Goal: Transaction & Acquisition: Purchase product/service

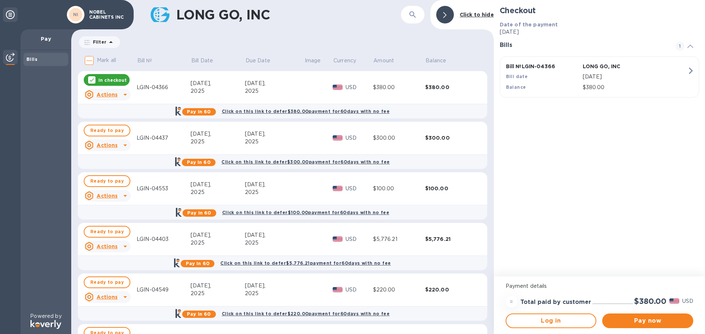
click at [90, 81] on icon at bounding box center [92, 80] width 6 height 6
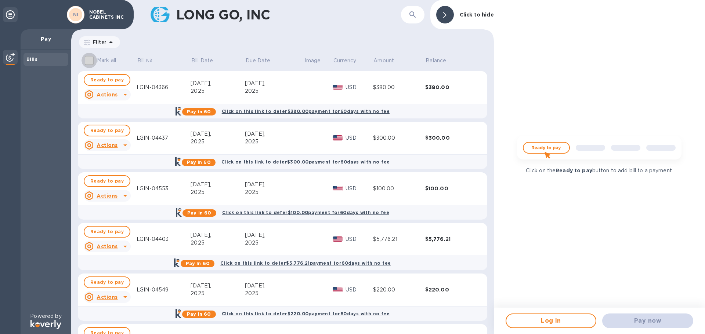
click at [90, 60] on input "Mark all" at bounding box center [88, 60] width 15 height 15
checkbox input "true"
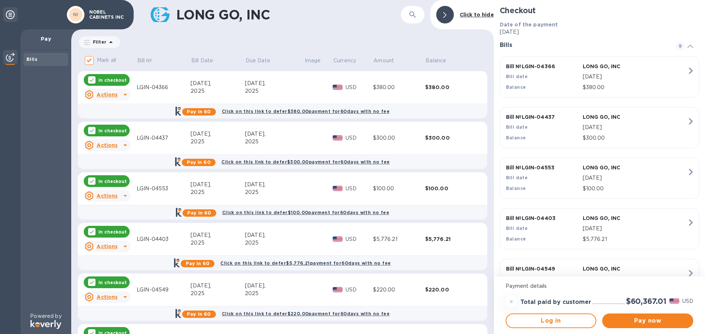
click at [124, 95] on icon at bounding box center [125, 95] width 4 height 2
click at [112, 126] on b "Open bill" at bounding box center [116, 124] width 25 height 6
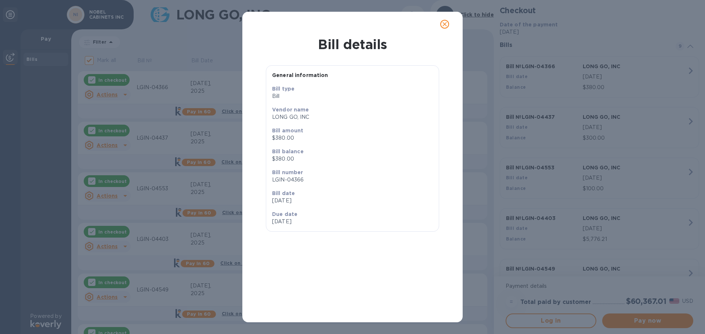
click at [444, 24] on icon "close" at bounding box center [444, 24] width 4 height 4
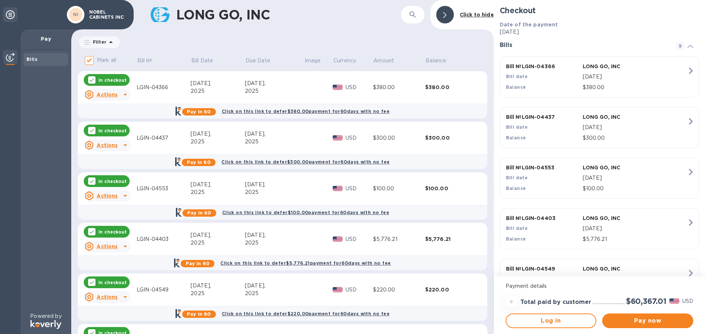
click at [354, 27] on div "LONG GO, INC ​ Click to hide" at bounding box center [282, 14] width 422 height 29
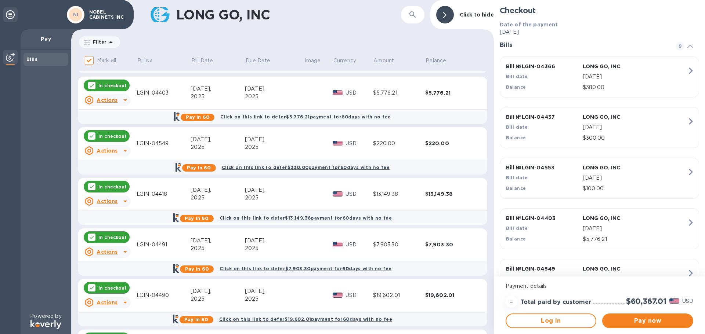
scroll to position [199, 0]
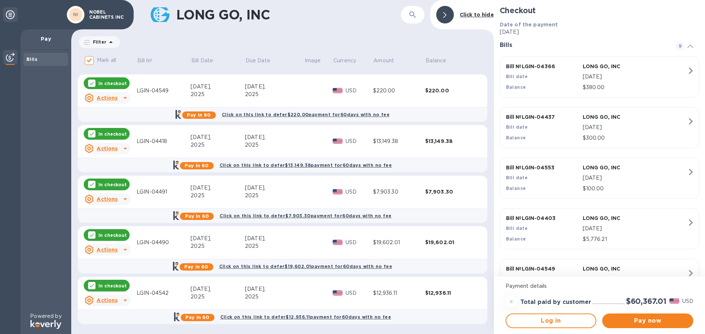
click at [476, 15] on b "Click to hide" at bounding box center [477, 15] width 34 height 6
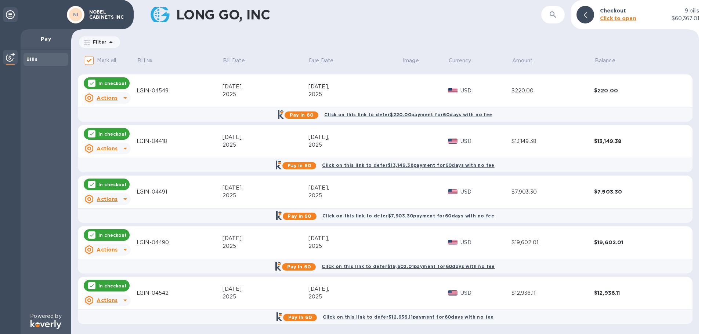
click at [34, 60] on b "Bills" at bounding box center [31, 60] width 11 height 6
click at [111, 41] on icon at bounding box center [110, 42] width 9 height 9
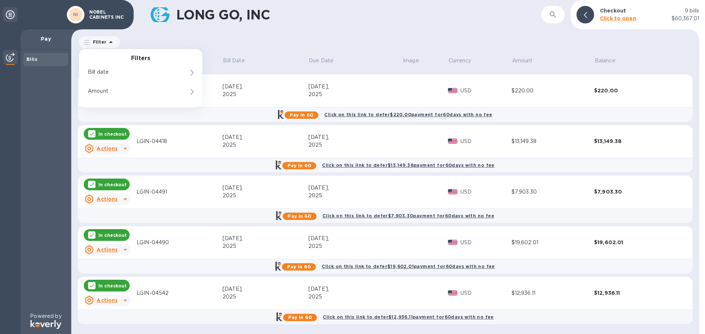
click at [269, 43] on div "Filter Filters Bill date Amount Amount" at bounding box center [385, 42] width 614 height 14
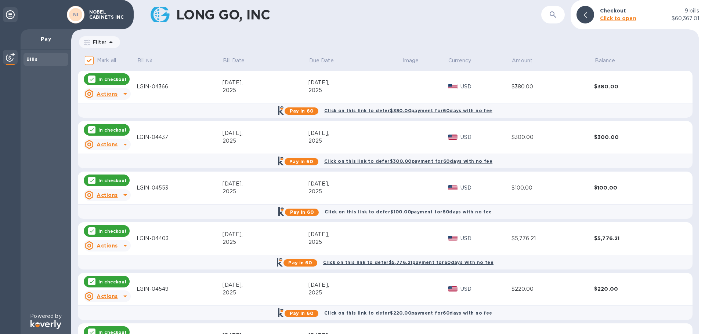
scroll to position [0, 0]
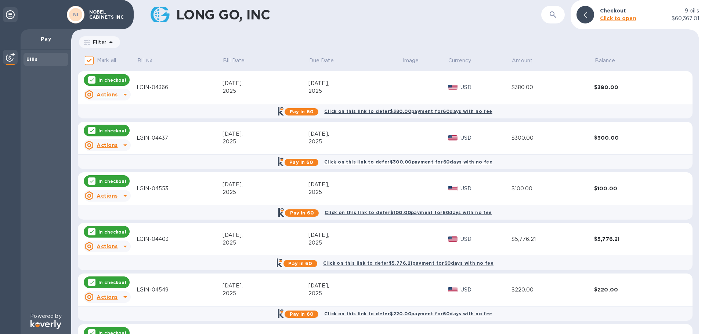
click at [331, 19] on h1 "LONG GO, INC" at bounding box center [358, 14] width 365 height 15
click at [11, 13] on icon at bounding box center [10, 14] width 9 height 9
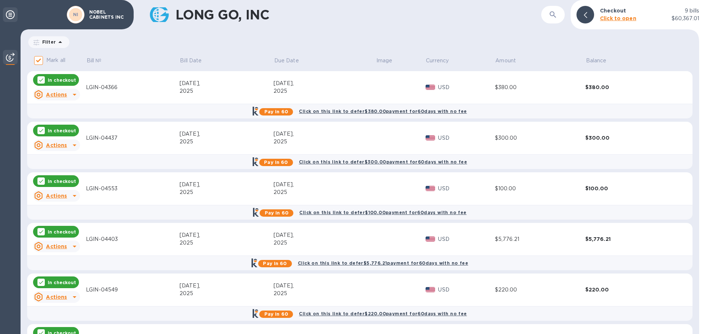
click at [11, 13] on icon at bounding box center [10, 14] width 9 height 9
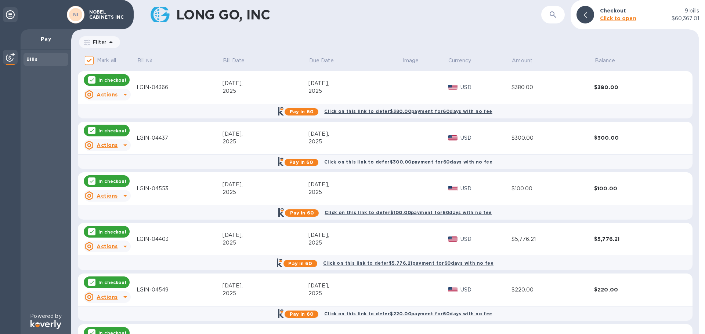
click at [11, 13] on icon at bounding box center [10, 14] width 9 height 9
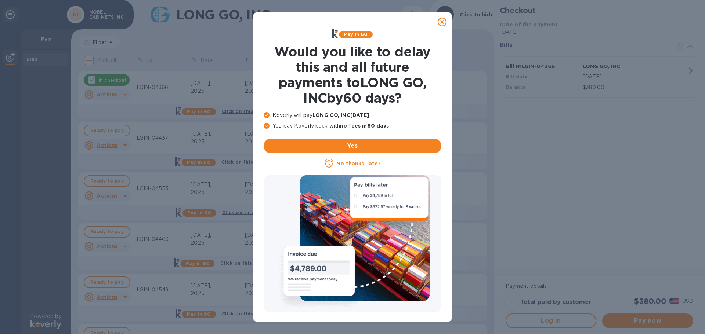
click at [443, 22] on icon at bounding box center [441, 22] width 9 height 9
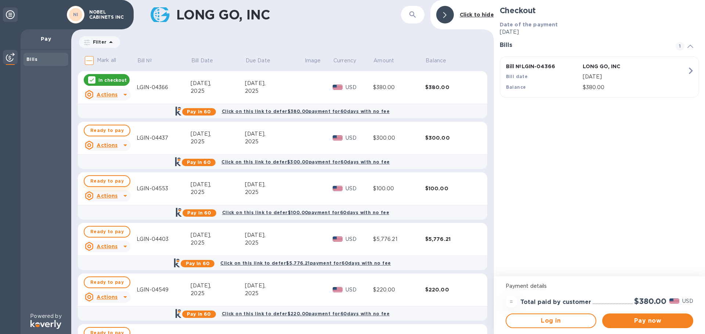
click at [116, 181] on span "Ready to pay" at bounding box center [106, 181] width 33 height 9
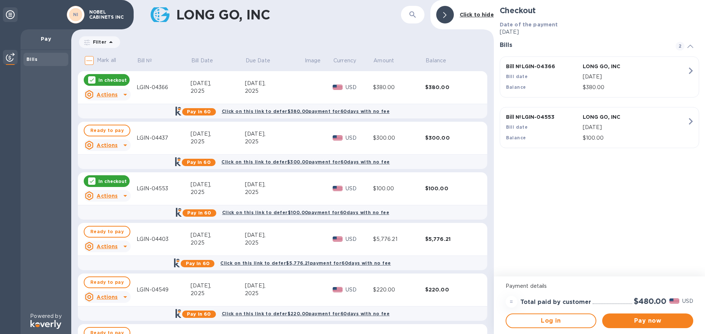
click at [90, 78] on icon at bounding box center [92, 80] width 6 height 6
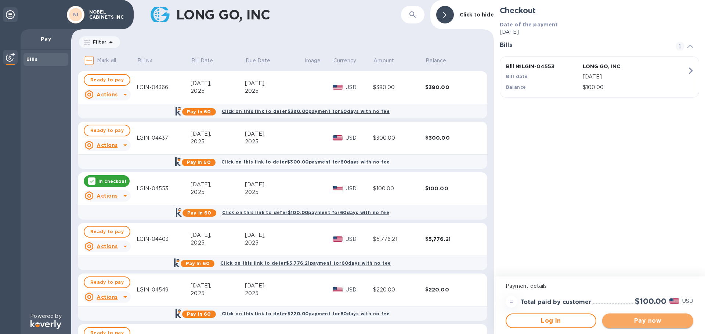
click at [642, 324] on span "Pay now" at bounding box center [647, 321] width 79 height 9
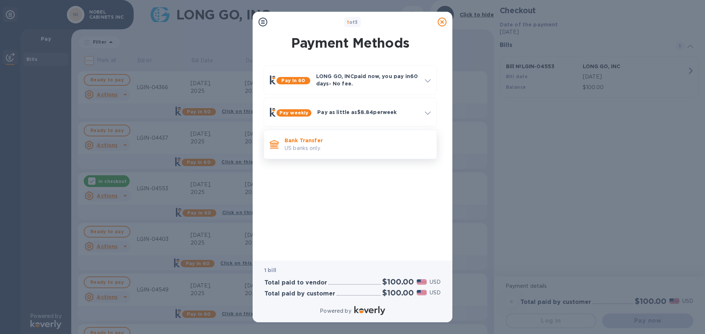
click at [320, 141] on p "Bank Transfer" at bounding box center [357, 140] width 146 height 7
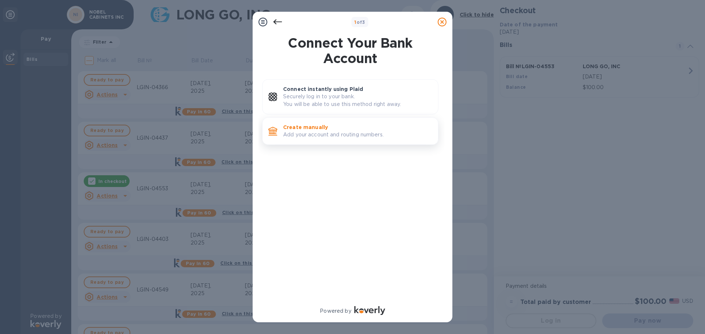
click at [312, 128] on p "Create manually" at bounding box center [357, 127] width 149 height 7
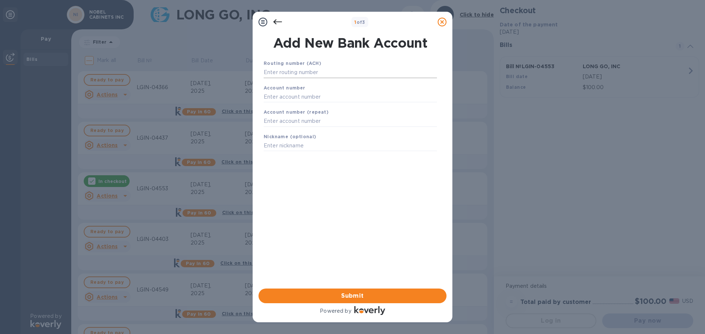
click at [298, 71] on input "text" at bounding box center [350, 72] width 173 height 11
type input "124000737"
click at [280, 108] on input "text" at bounding box center [350, 106] width 173 height 11
type input "441591013632"
click at [294, 128] on input "text" at bounding box center [350, 130] width 173 height 11
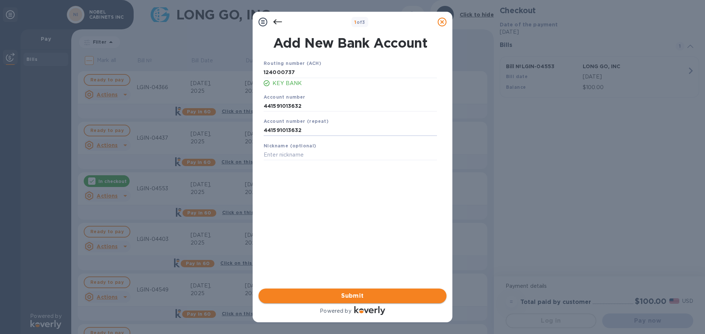
type input "441591013632"
click at [353, 292] on span "Submit" at bounding box center [352, 296] width 176 height 9
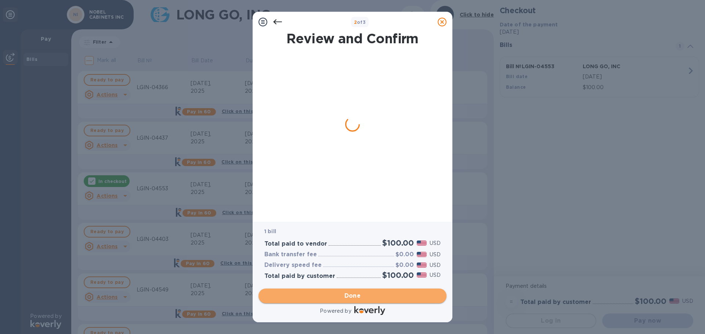
click at [352, 297] on span "Done" at bounding box center [352, 296] width 17 height 9
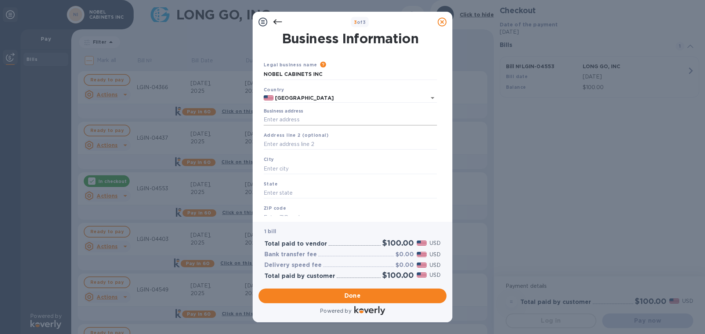
click at [290, 123] on input "Business address" at bounding box center [350, 120] width 173 height 11
type input "1962 N [PERSON_NAME] Dr"
click at [313, 142] on input "text" at bounding box center [350, 144] width 173 height 11
click at [294, 164] on input "text" at bounding box center [350, 168] width 173 height 11
type input "s"
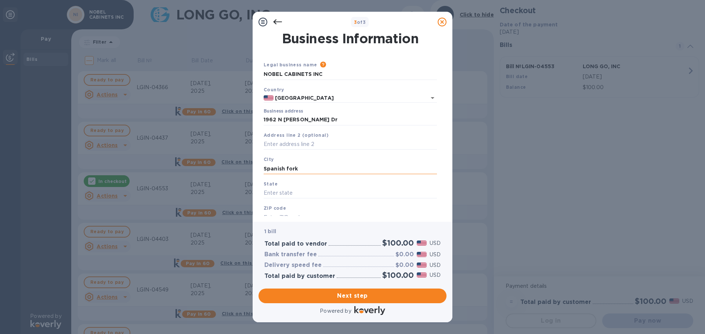
type input "Spanish fork"
type input "UT"
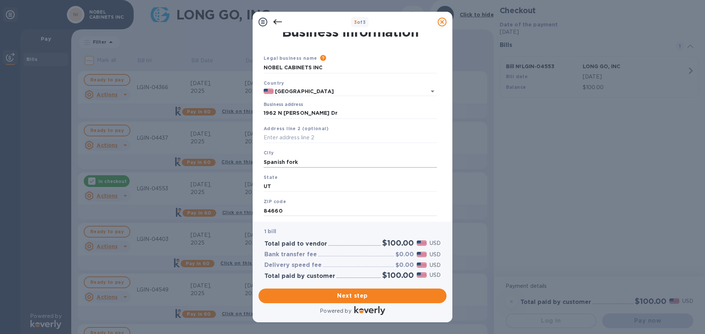
type input "84660"
click at [339, 293] on span "Next step" at bounding box center [352, 296] width 176 height 9
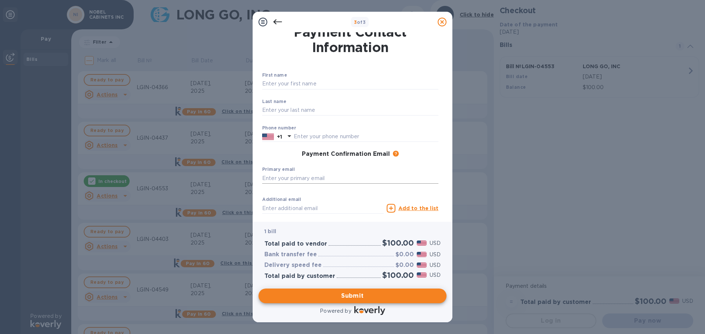
click at [297, 177] on input "text" at bounding box center [350, 178] width 176 height 11
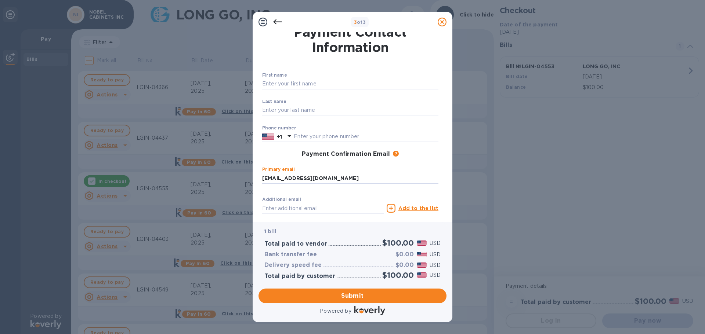
scroll to position [48, 0]
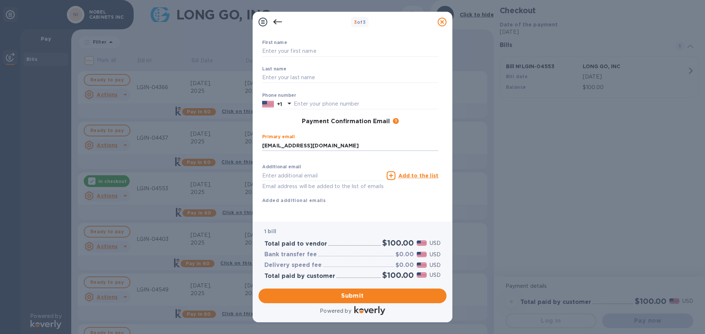
type input "[EMAIL_ADDRESS][DOMAIN_NAME]"
click at [389, 195] on div "Additional email Email address will be added to the list of emails Add to the l…" at bounding box center [350, 183] width 176 height 44
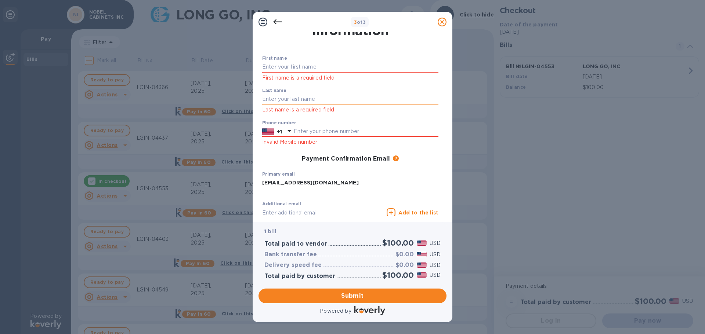
scroll to position [0, 0]
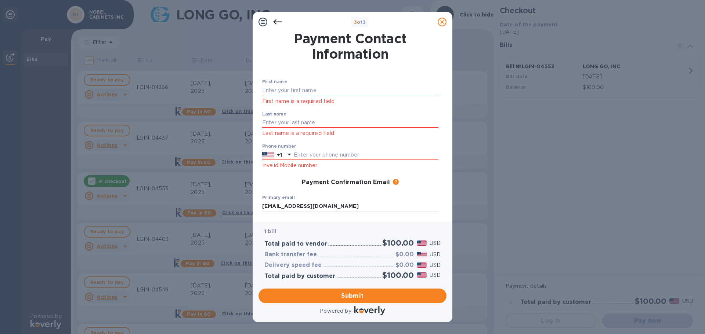
click at [282, 90] on input "text" at bounding box center [350, 90] width 176 height 11
type input "[PERSON_NAME]"
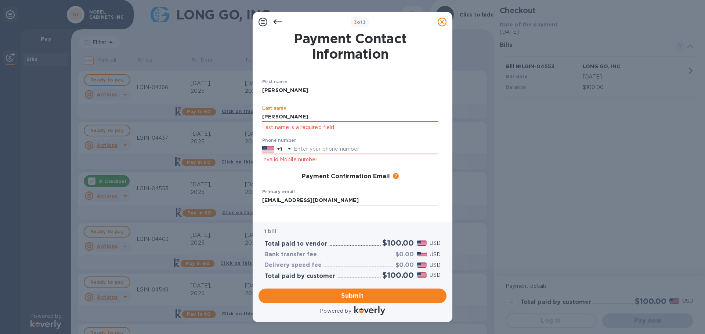
type input "[PERSON_NAME]"
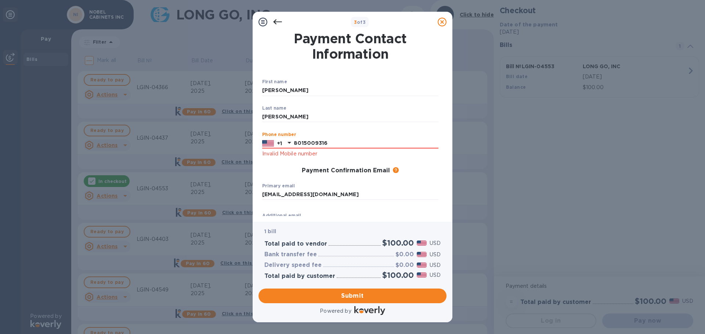
type input "8015009316"
click at [365, 130] on p "​" at bounding box center [350, 127] width 176 height 8
click at [346, 293] on span "Submit" at bounding box center [352, 296] width 176 height 9
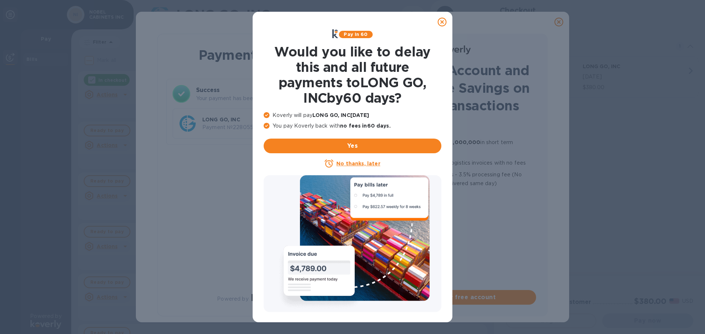
click at [441, 21] on icon at bounding box center [441, 22] width 9 height 9
